Goal: Information Seeking & Learning: Learn about a topic

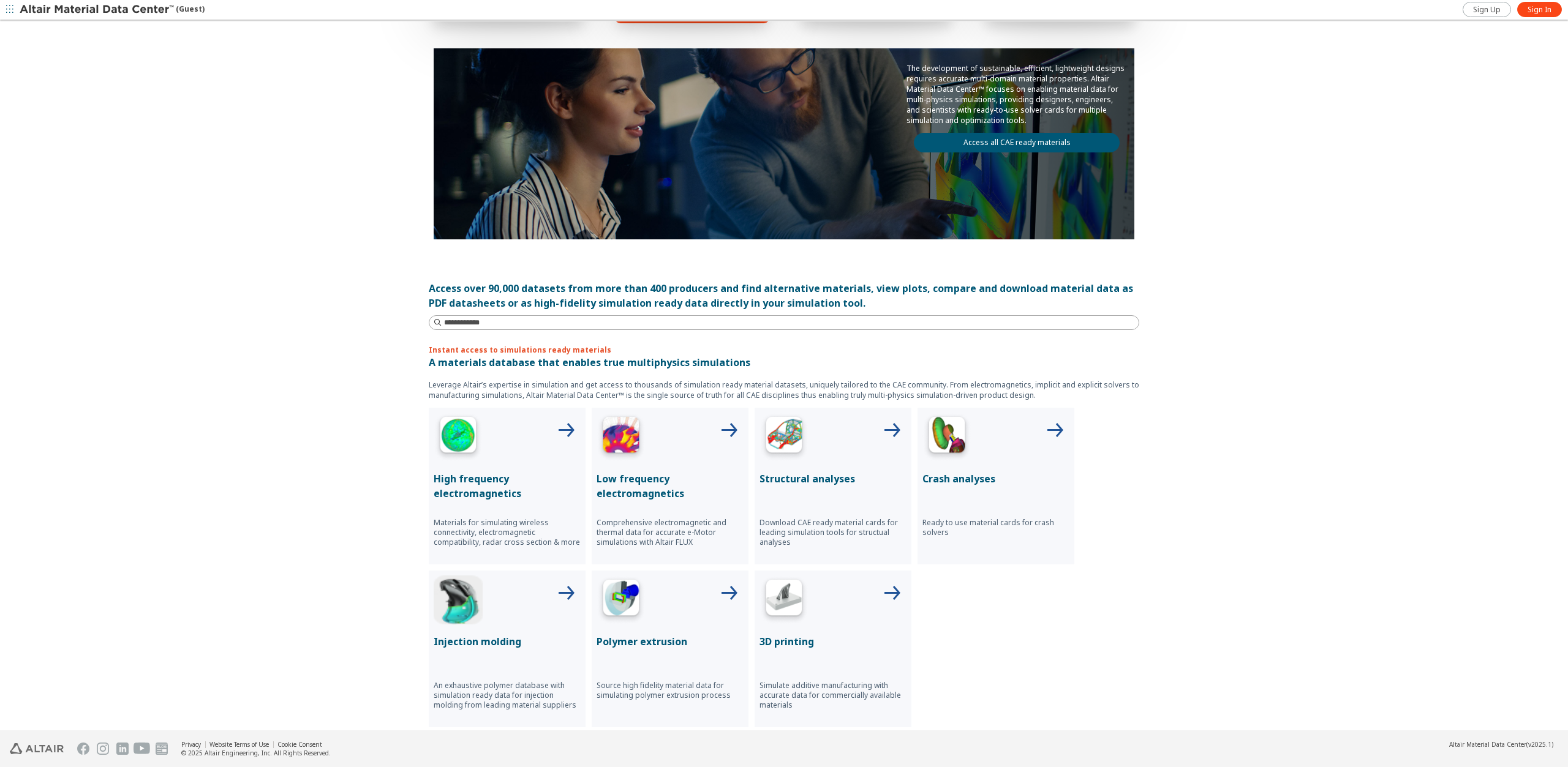
scroll to position [122, 0]
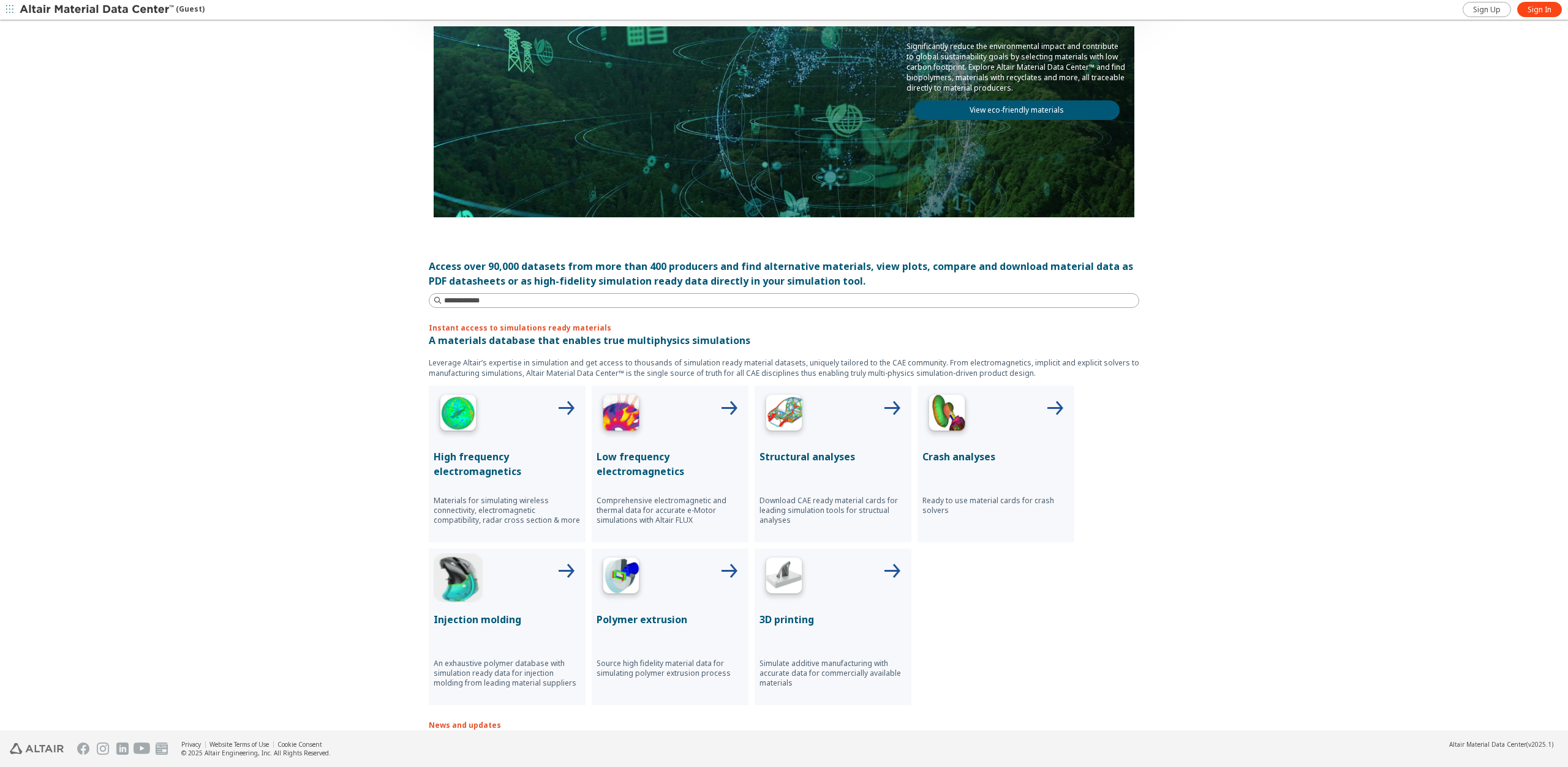
click at [793, 455] on p "Structural analyses" at bounding box center [833, 456] width 147 height 15
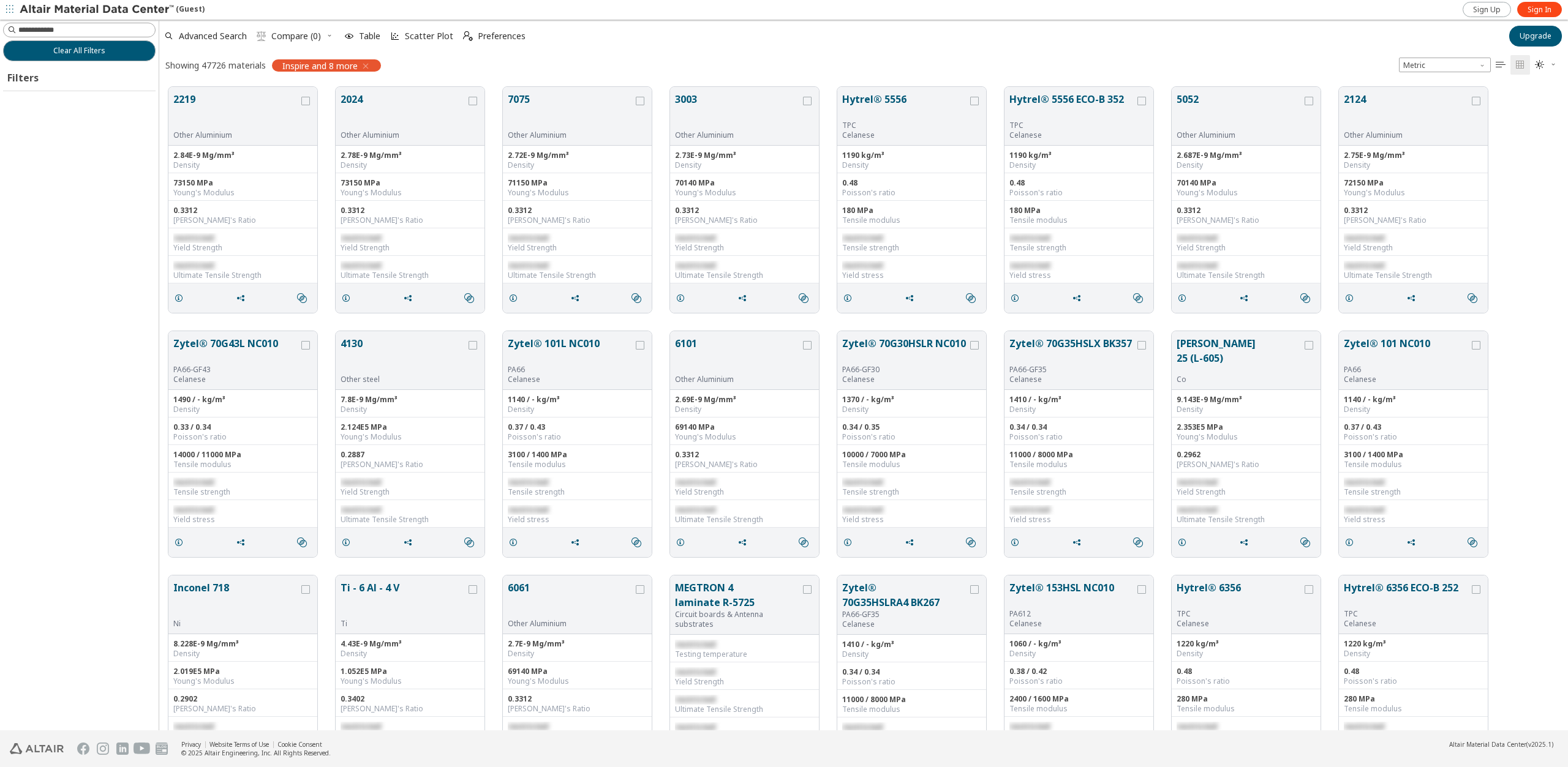
scroll to position [644, 1400]
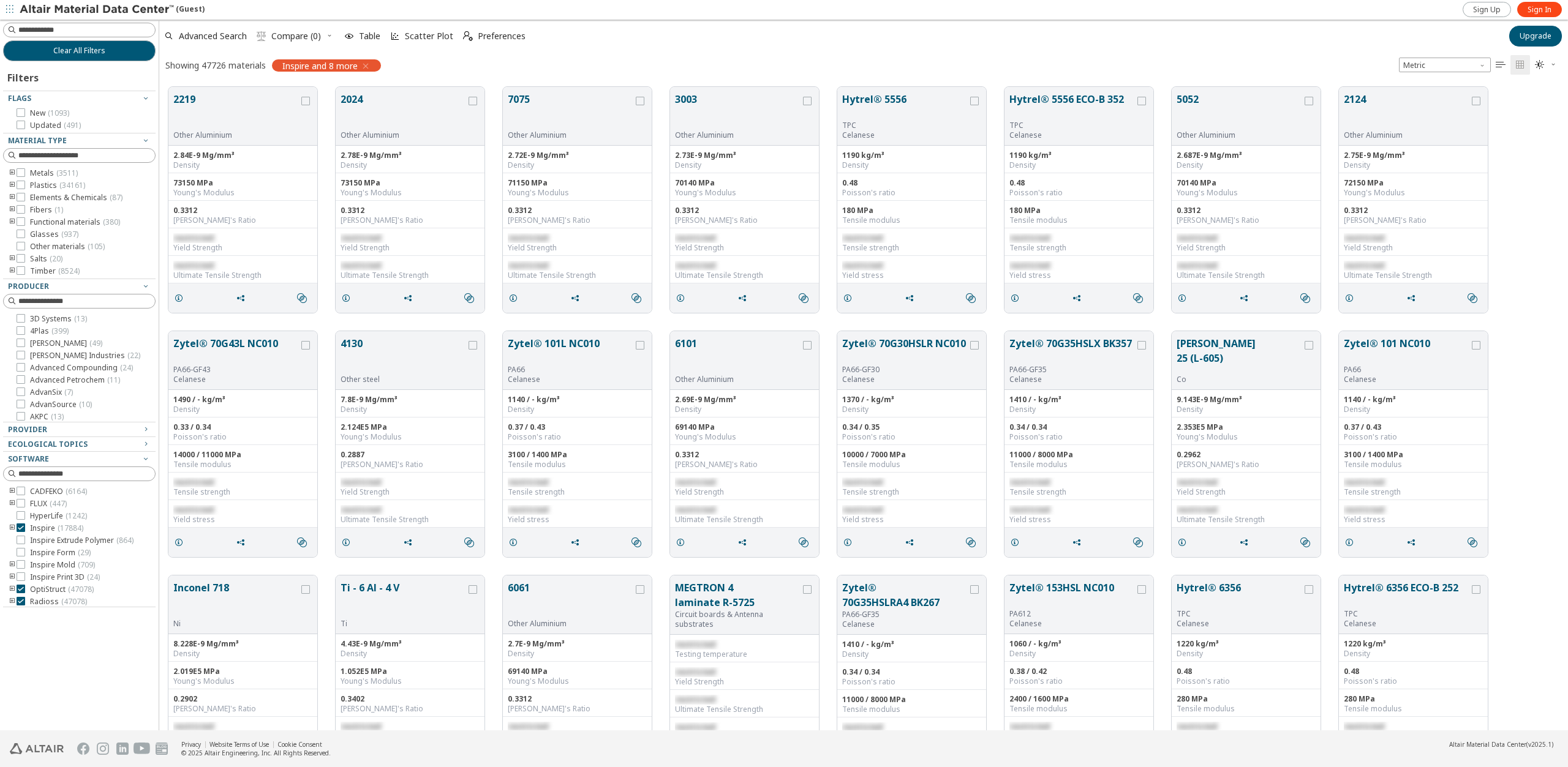
click at [11, 170] on icon "toogle group" at bounding box center [12, 174] width 9 height 10
click at [30, 183] on icon "toogle group" at bounding box center [30, 186] width 9 height 10
click at [38, 187] on icon at bounding box center [39, 185] width 9 height 9
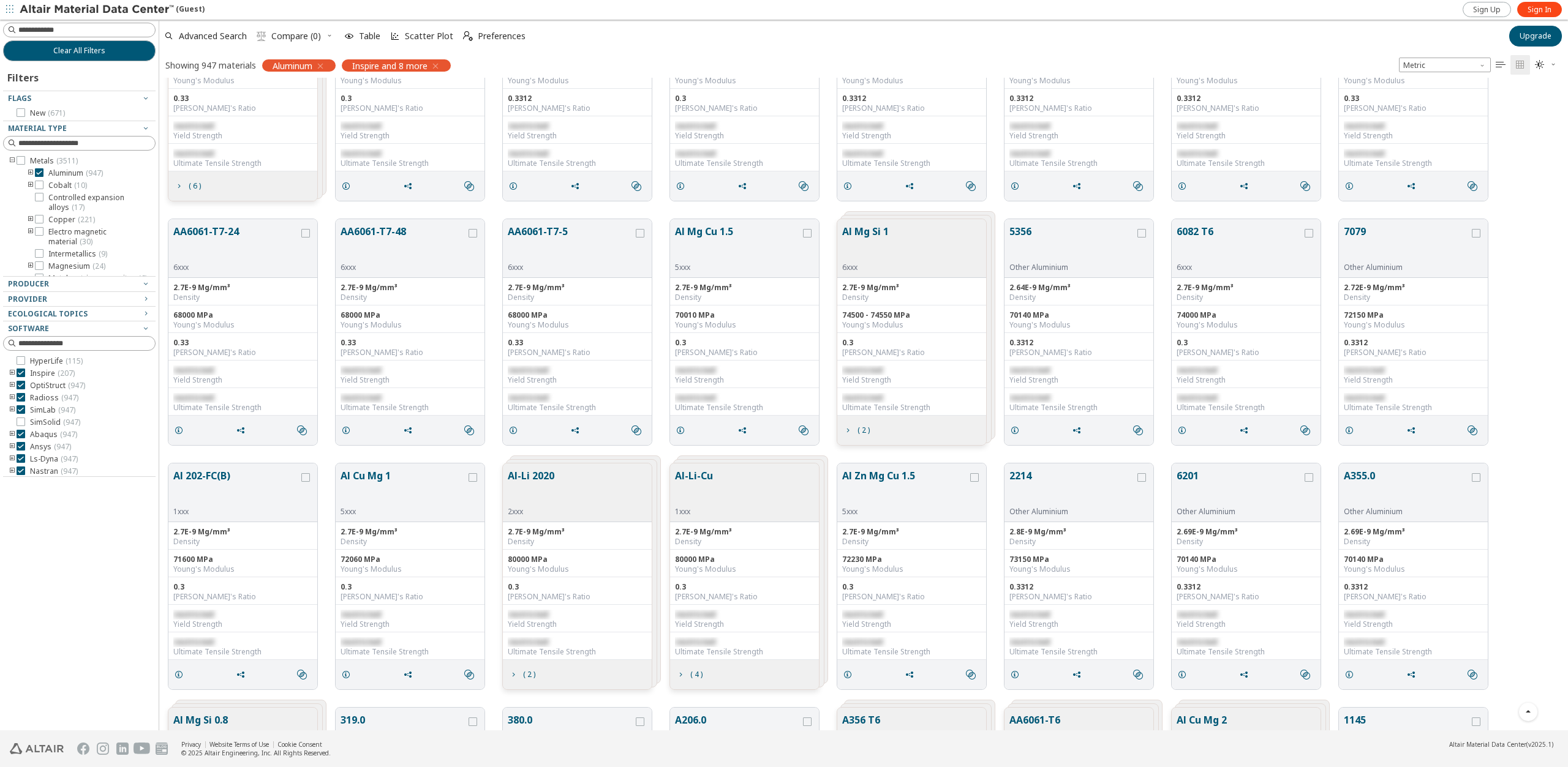
scroll to position [2083, 0]
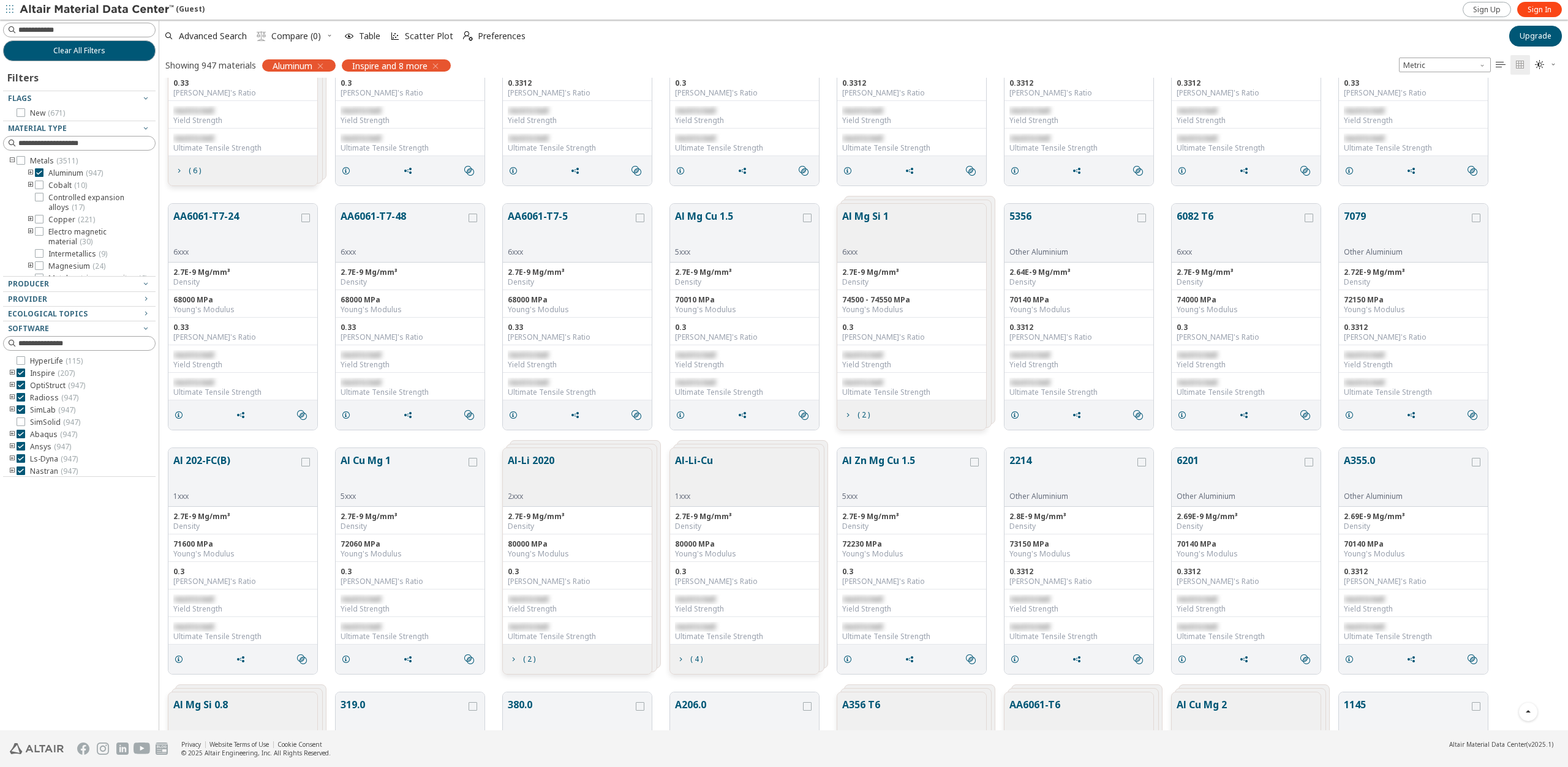
click at [874, 218] on button "Al Mg Si 1" at bounding box center [865, 227] width 46 height 38
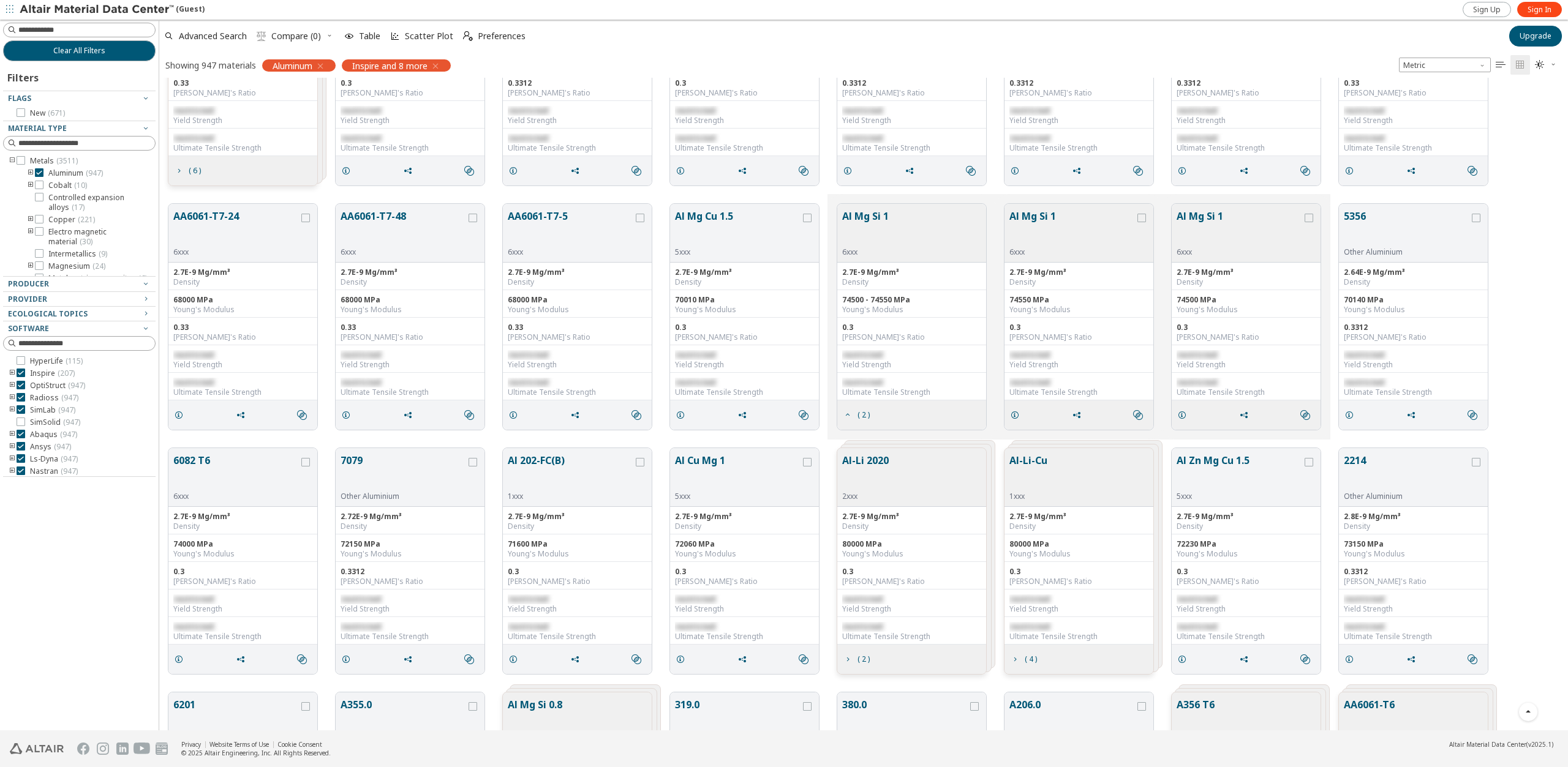
click at [873, 222] on button "Al Mg Si 1" at bounding box center [865, 227] width 46 height 38
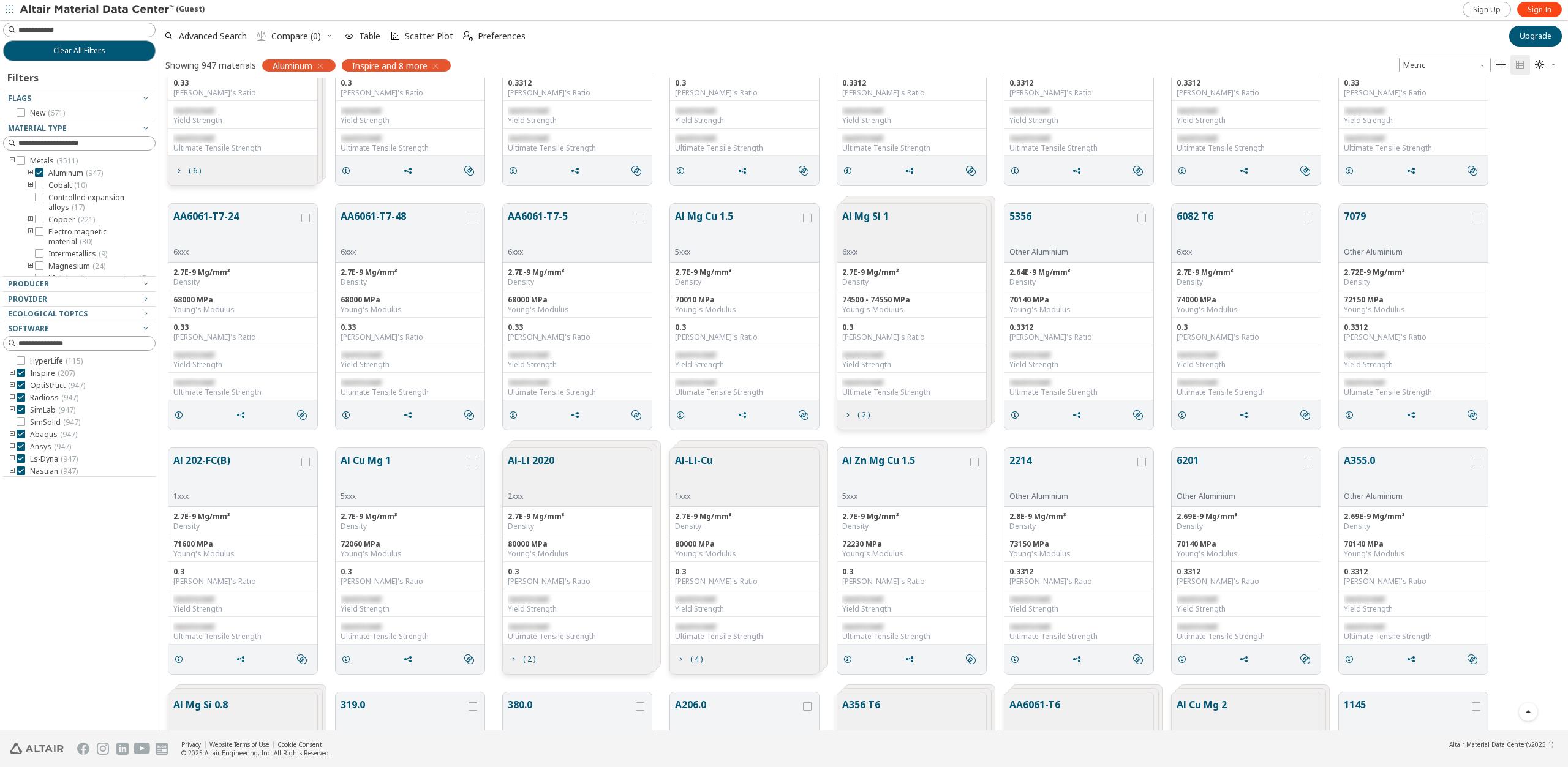
click at [873, 222] on button "Al Mg Si 1" at bounding box center [865, 227] width 46 height 38
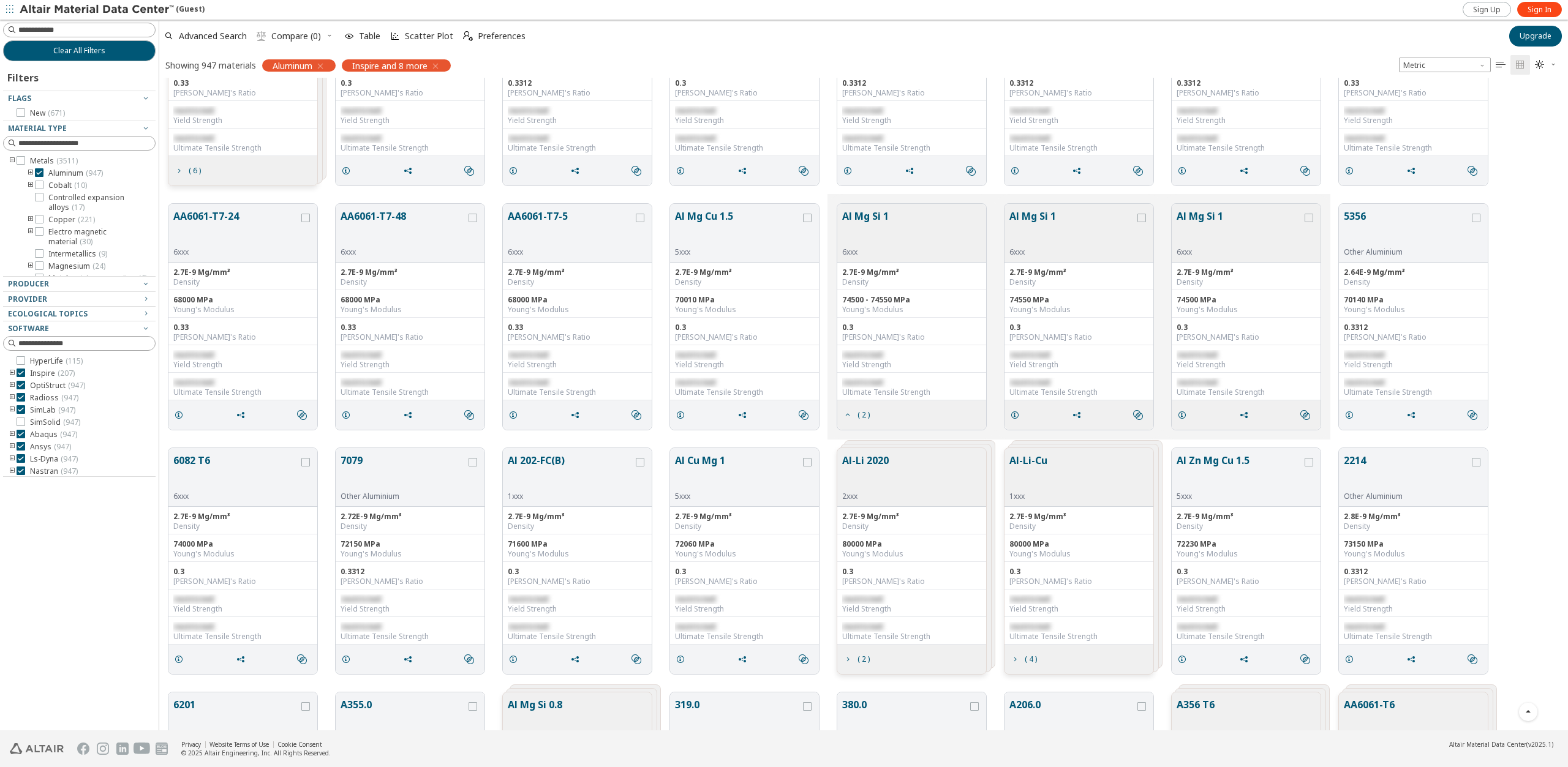
click at [873, 222] on button "Al Mg Si 1" at bounding box center [865, 227] width 46 height 38
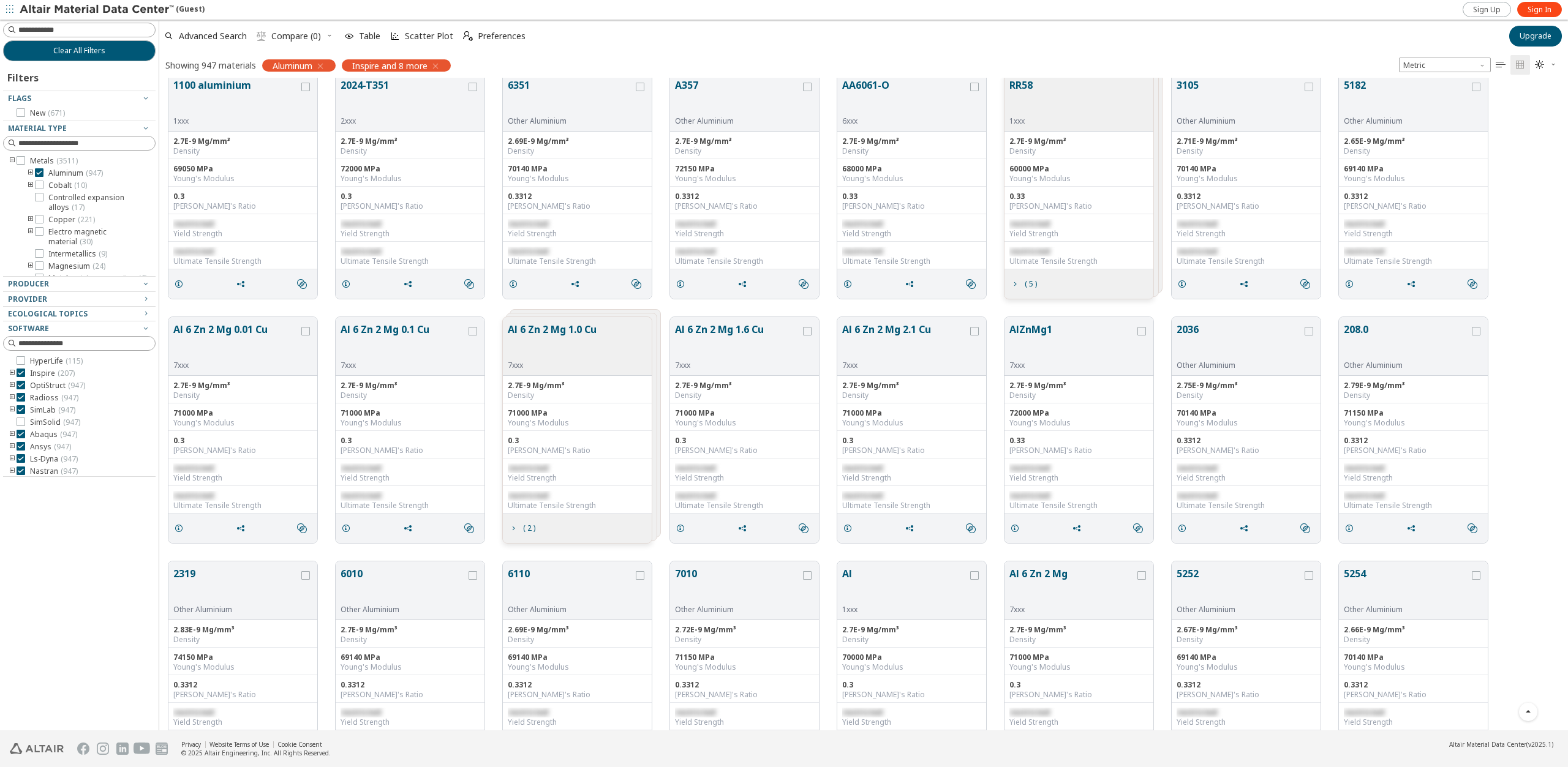
scroll to position [5944, 0]
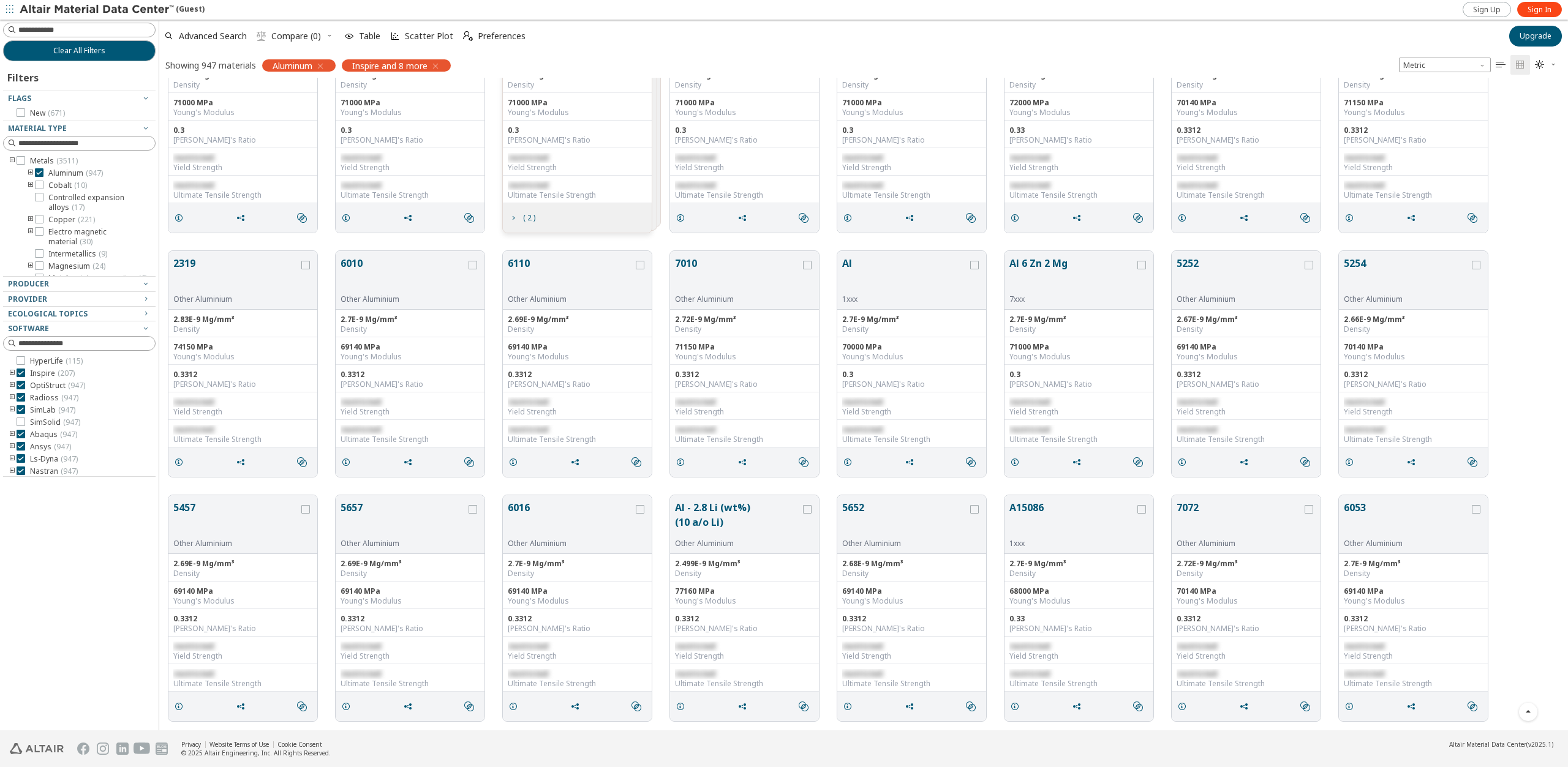
drag, startPoint x: 39, startPoint y: 171, endPoint x: 63, endPoint y: 175, distance: 24.3
click at [39, 171] on icon at bounding box center [39, 173] width 9 height 9
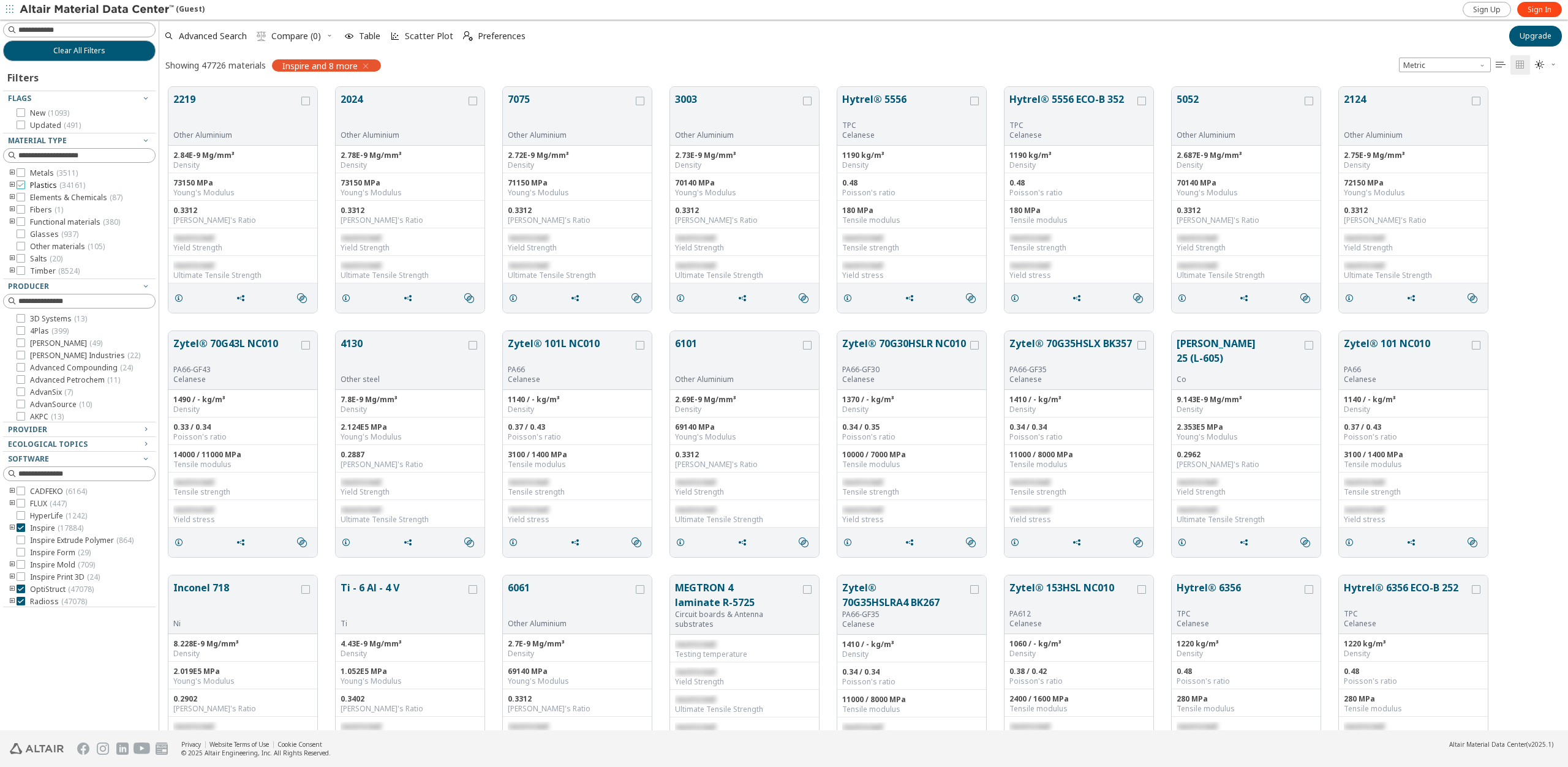
click at [19, 185] on icon at bounding box center [20, 185] width 9 height 9
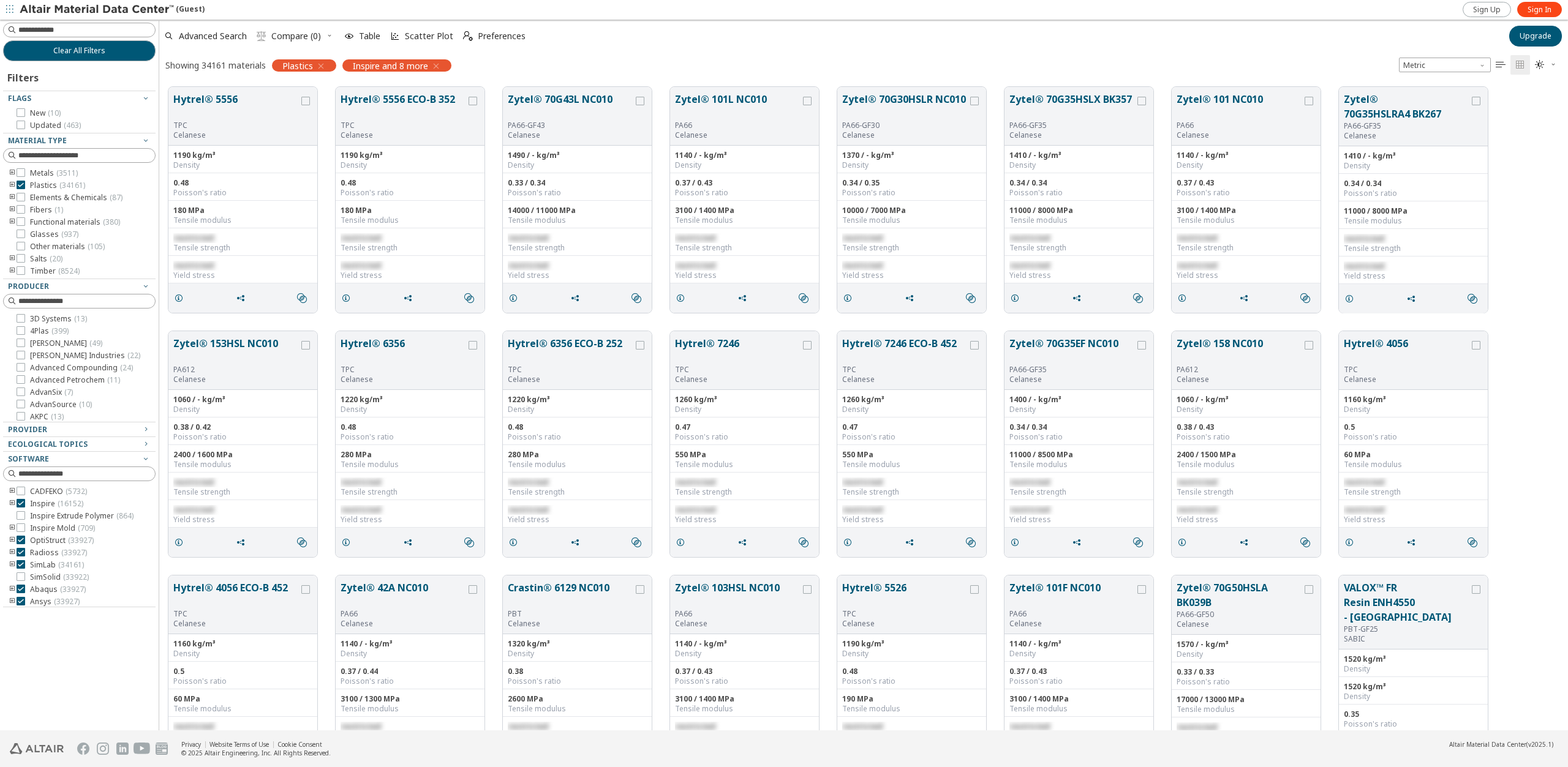
click at [11, 183] on icon "toogle group" at bounding box center [12, 186] width 9 height 10
click at [29, 195] on icon "toogle group" at bounding box center [30, 198] width 9 height 10
click at [57, 208] on icon at bounding box center [57, 209] width 9 height 9
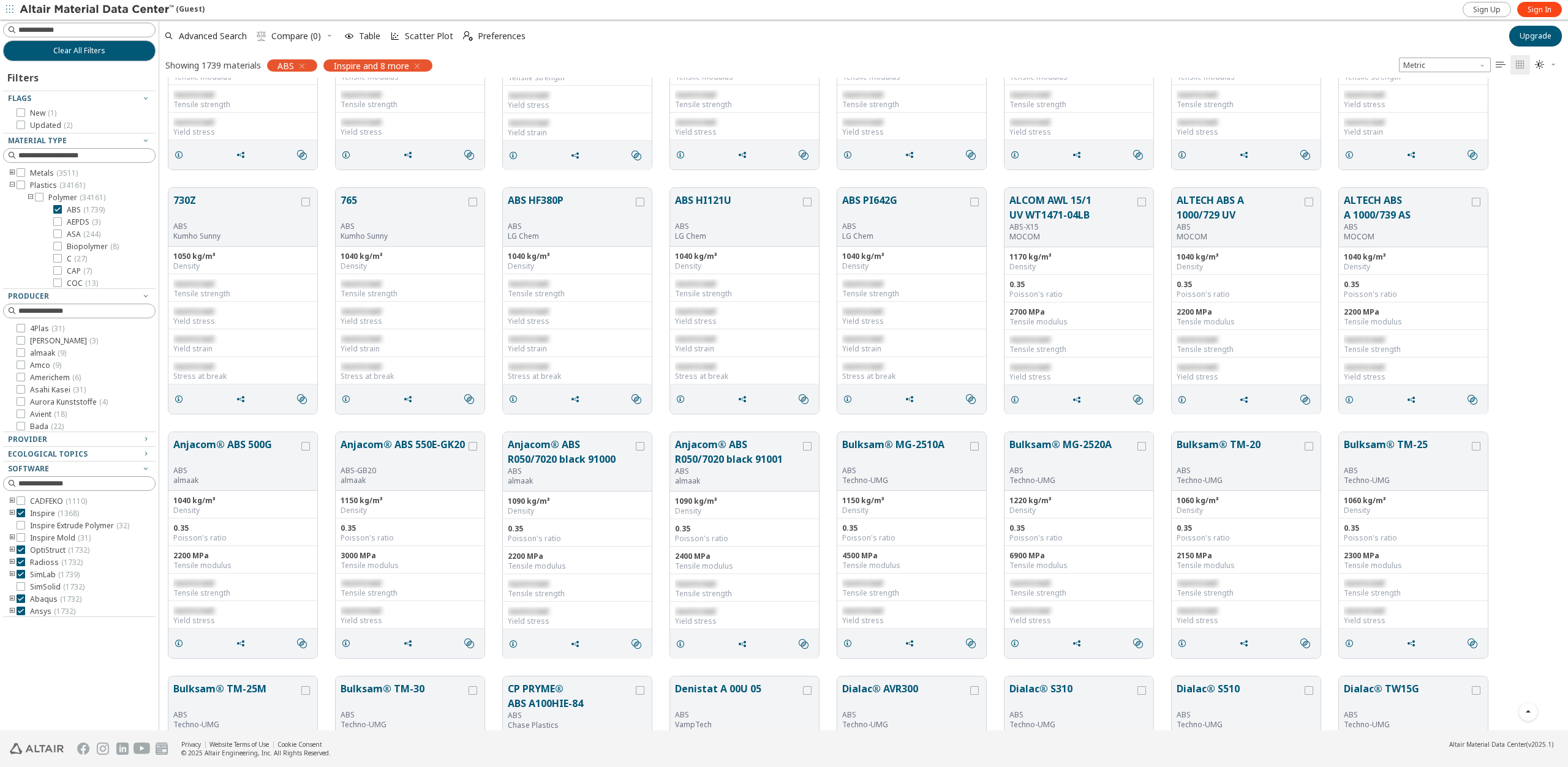
scroll to position [20792, 0]
